Goal: Find specific page/section: Find specific page/section

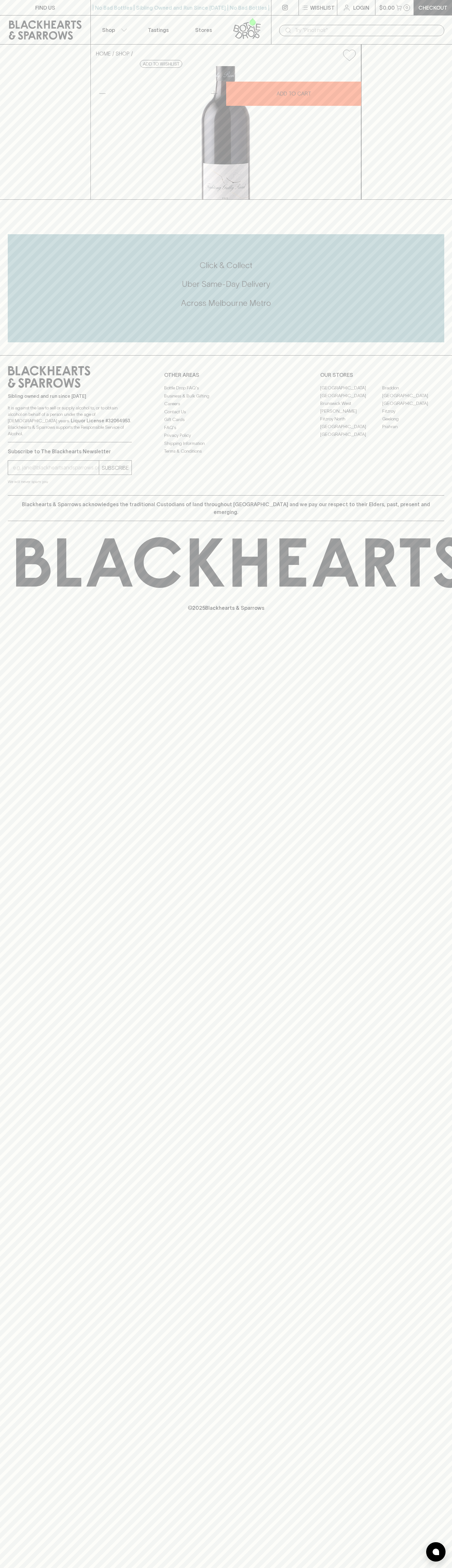
click at [433, 32] on input "text" at bounding box center [366, 30] width 144 height 10
click at [437, 1180] on div "FIND US | No Bad Bottles | Sibling Owned and Run Since 2006 | No Bad Bottles | …" at bounding box center [226, 784] width 452 height 1568
click at [130, 1567] on html "FIND US | No Bad Bottles | Sibling Owned and Run Since 2006 | No Bad Bottles | …" at bounding box center [226, 784] width 452 height 1568
click at [15, 1226] on div "FIND US | No Bad Bottles | Sibling Owned and Run Since 2006 | No Bad Bottles | …" at bounding box center [226, 784] width 452 height 1568
